Goal: Obtain resource: Download file/media

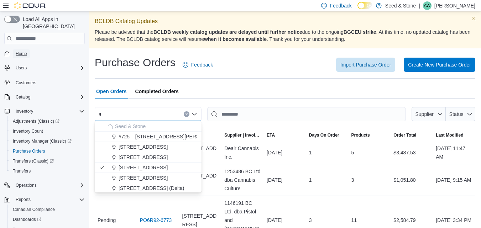
click at [25, 51] on span "Home" at bounding box center [21, 54] width 11 height 6
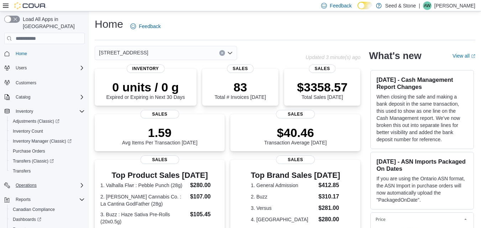
scroll to position [29, 0]
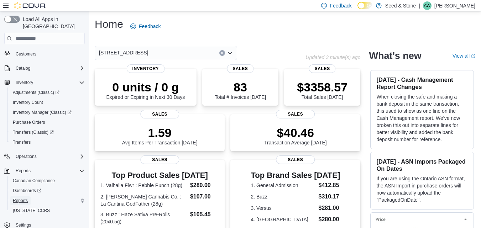
click at [22, 198] on span "Reports" at bounding box center [20, 201] width 15 height 6
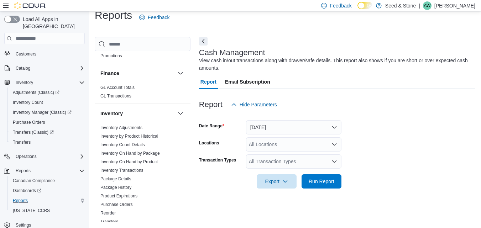
scroll to position [263, 0]
click at [131, 159] on link "Inventory On Hand by Product" at bounding box center [128, 161] width 57 height 5
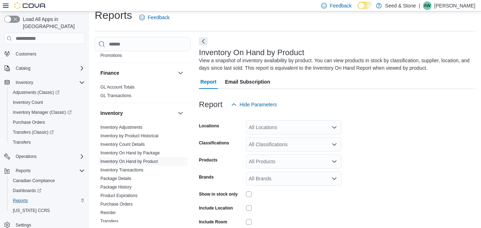
scroll to position [24, 0]
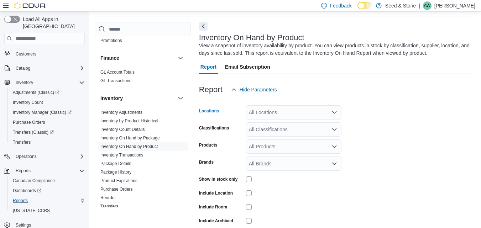
click at [292, 111] on div "All Locations" at bounding box center [293, 112] width 95 height 14
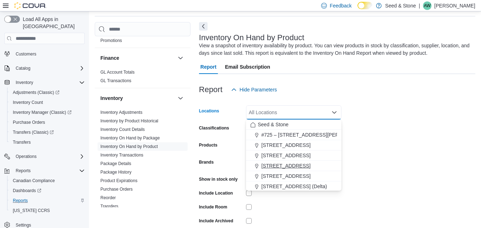
click at [282, 162] on button "[STREET_ADDRESS]" at bounding box center [293, 166] width 95 height 10
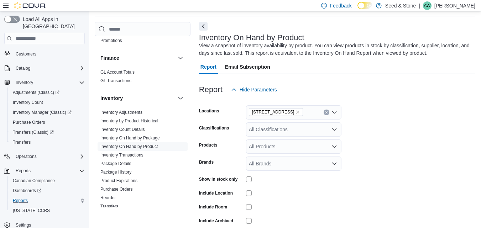
click at [371, 146] on form "Locations [STREET_ADDRESS] Classifications All Classifications Products All Pro…" at bounding box center [337, 172] width 276 height 150
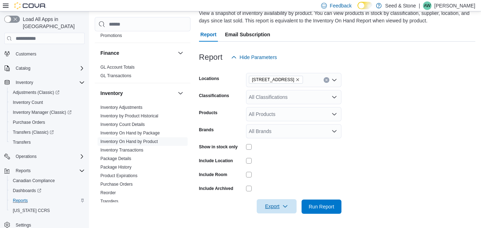
click at [283, 203] on span "Export" at bounding box center [276, 206] width 31 height 14
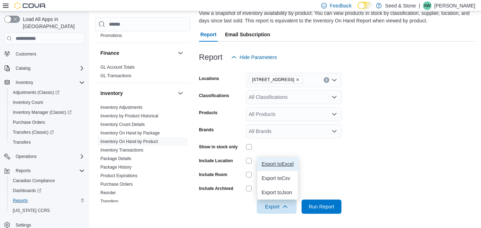
click at [290, 162] on span "Export to Excel" at bounding box center [278, 164] width 32 height 6
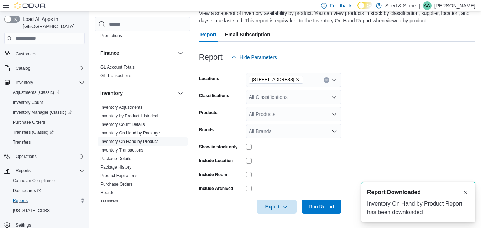
scroll to position [0, 0]
